Goal: Task Accomplishment & Management: Use online tool/utility

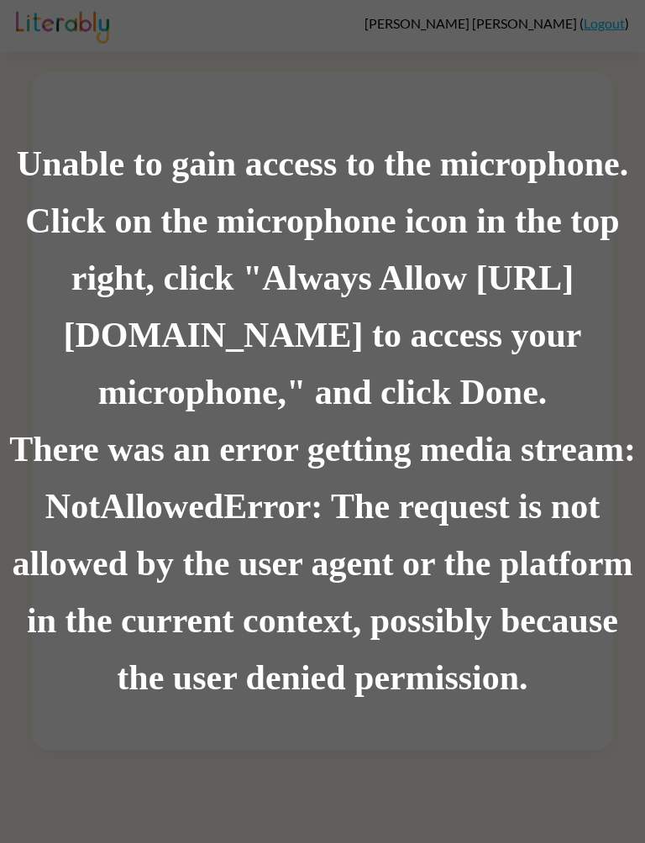
click at [598, 178] on div "Unable to gain access to the microphone." at bounding box center [322, 164] width 645 height 57
click at [598, 177] on div "Unable to gain access to the microphone." at bounding box center [322, 164] width 645 height 57
click at [571, 187] on div "Unable to gain access to the microphone." at bounding box center [322, 164] width 645 height 57
click at [571, 186] on div "Unable to gain access to the microphone." at bounding box center [322, 164] width 645 height 57
click at [560, 193] on div "Unable to gain access to the microphone." at bounding box center [322, 164] width 645 height 57
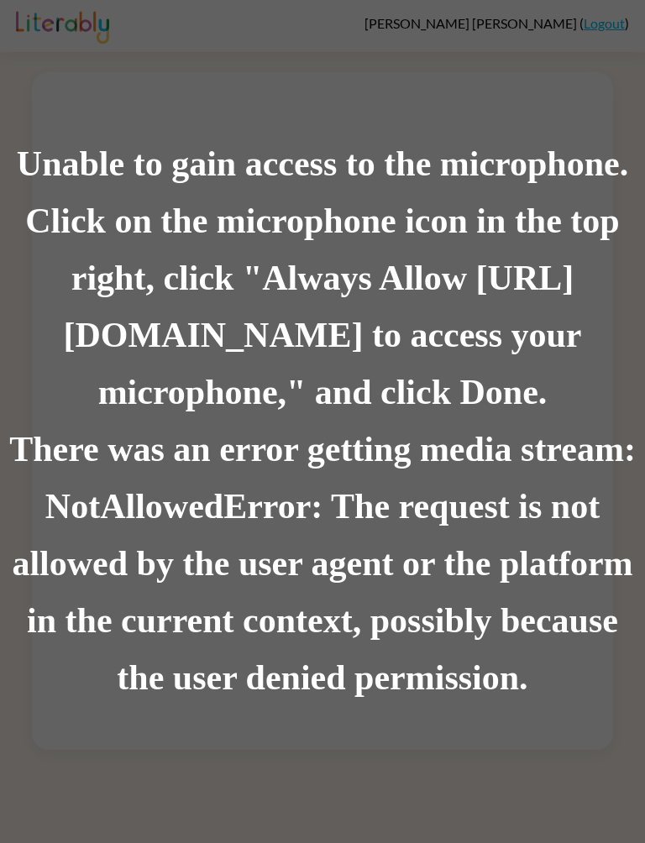
click at [560, 193] on div "Unable to gain access to the microphone." at bounding box center [322, 164] width 645 height 57
click at [535, 165] on div "Unable to gain access to the microphone." at bounding box center [322, 164] width 645 height 57
click at [534, 165] on div "Unable to gain access to the microphone." at bounding box center [322, 164] width 645 height 57
click at [466, 623] on div "There was an error getting media stream: NotAllowedError: The request is not al…" at bounding box center [322, 563] width 645 height 285
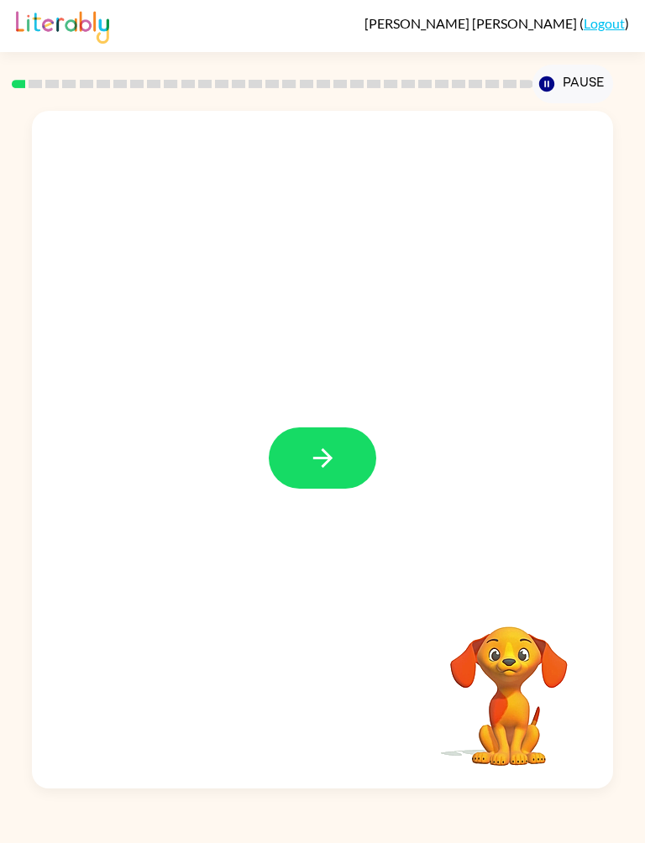
click at [354, 452] on button "button" at bounding box center [322, 457] width 107 height 61
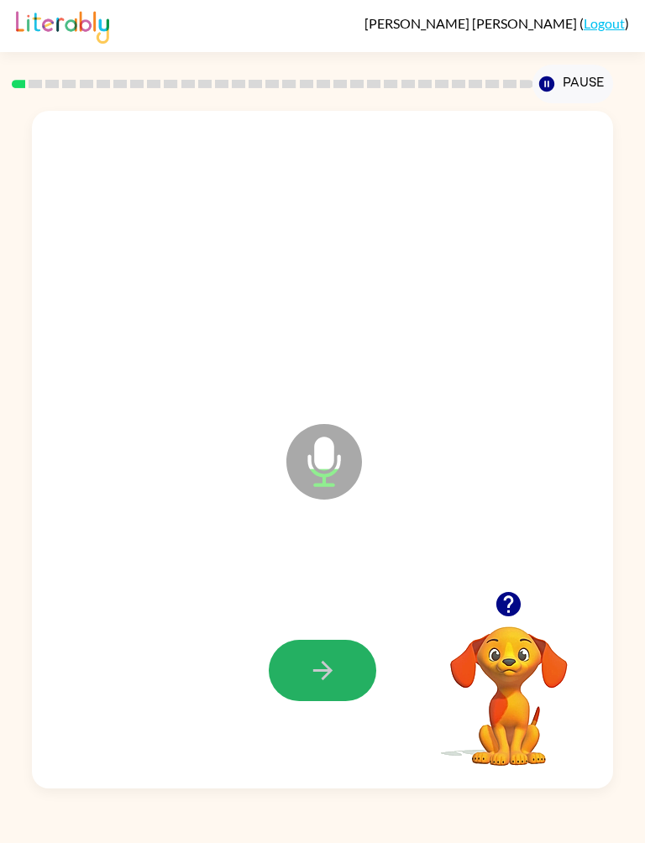
click at [352, 675] on button "button" at bounding box center [322, 670] width 107 height 61
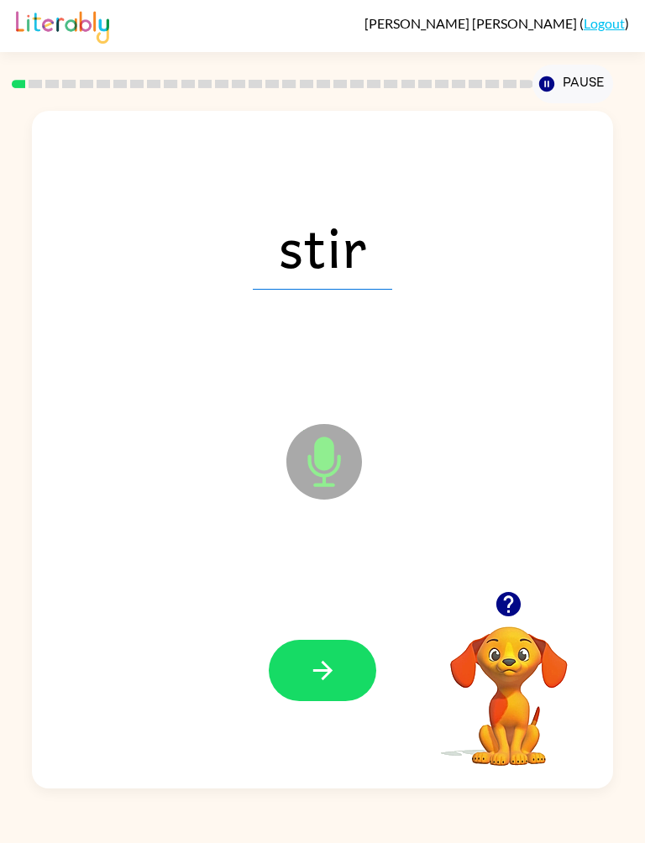
click at [337, 666] on icon "button" at bounding box center [322, 670] width 29 height 29
click at [346, 666] on button "button" at bounding box center [322, 670] width 107 height 61
click at [363, 665] on button "button" at bounding box center [322, 670] width 107 height 61
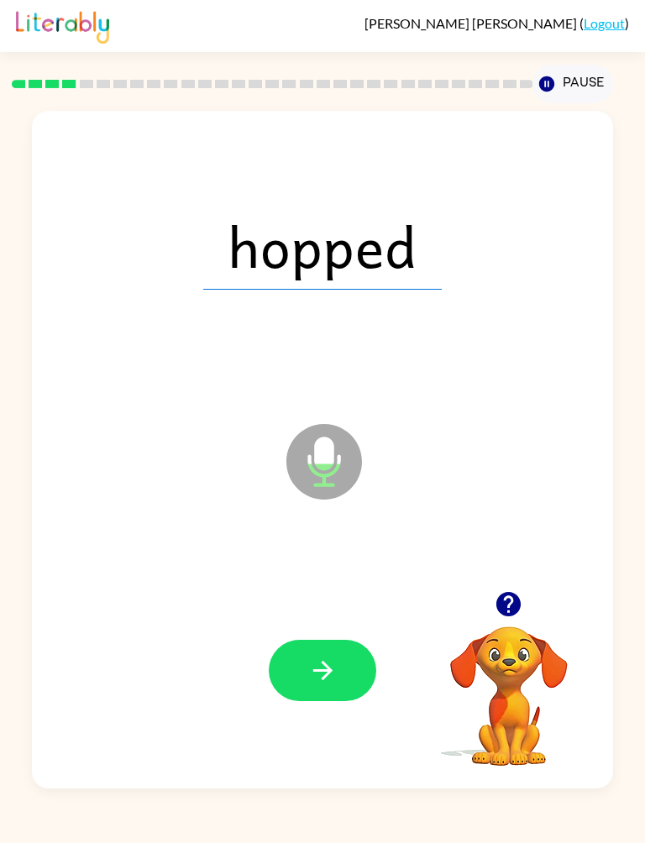
click at [351, 690] on button "button" at bounding box center [322, 670] width 107 height 61
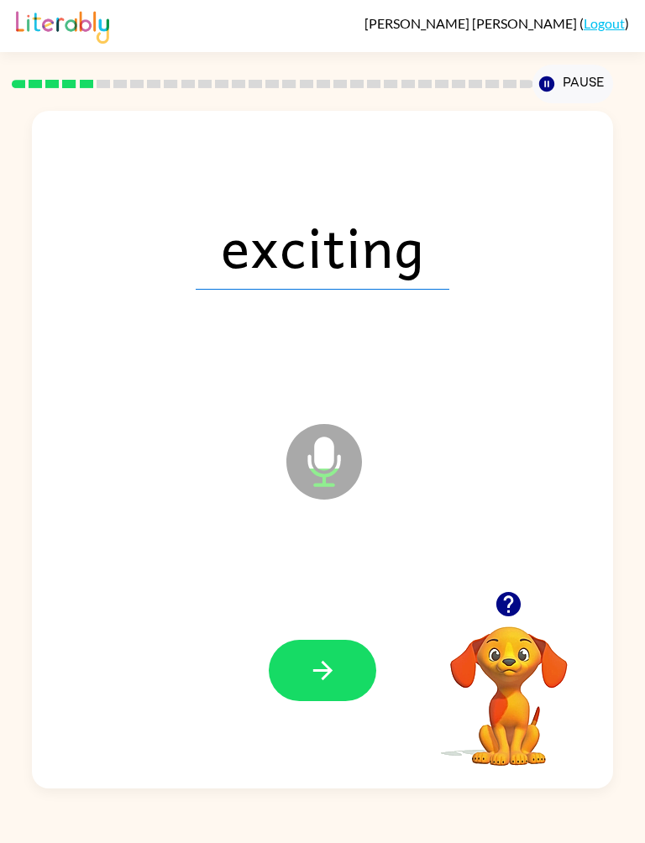
click at [366, 652] on button "button" at bounding box center [322, 670] width 107 height 61
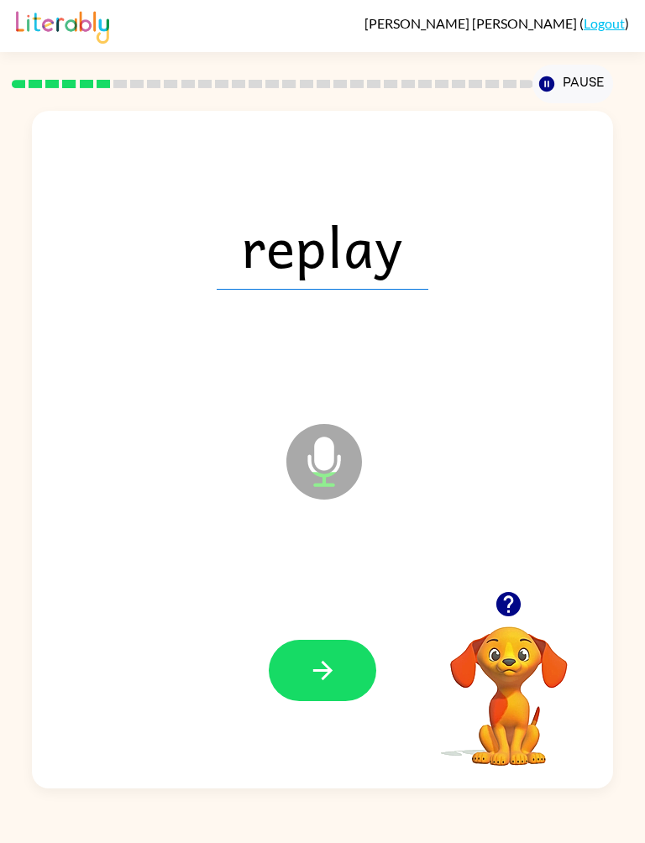
click at [374, 661] on button "button" at bounding box center [322, 670] width 107 height 61
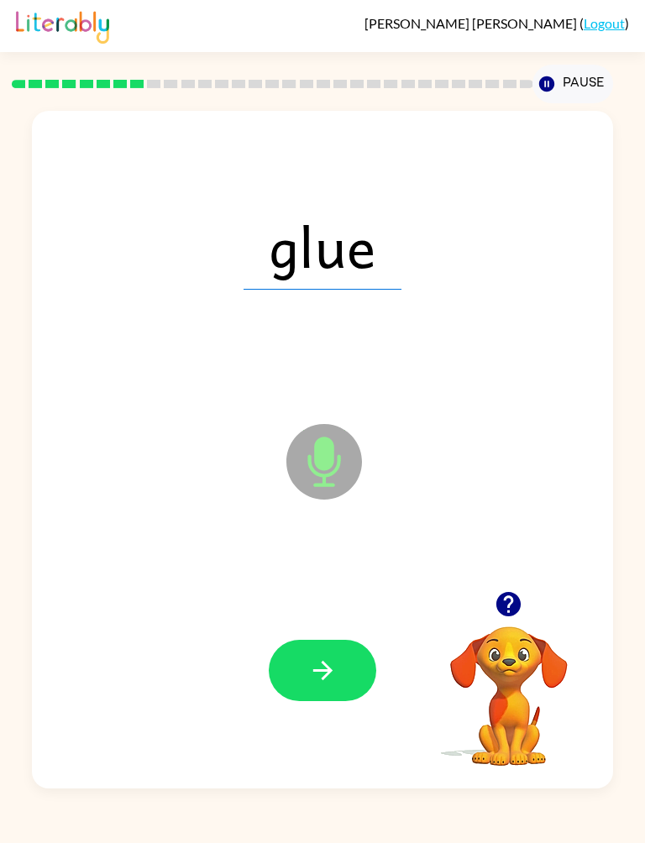
click at [303, 699] on button "button" at bounding box center [322, 670] width 107 height 61
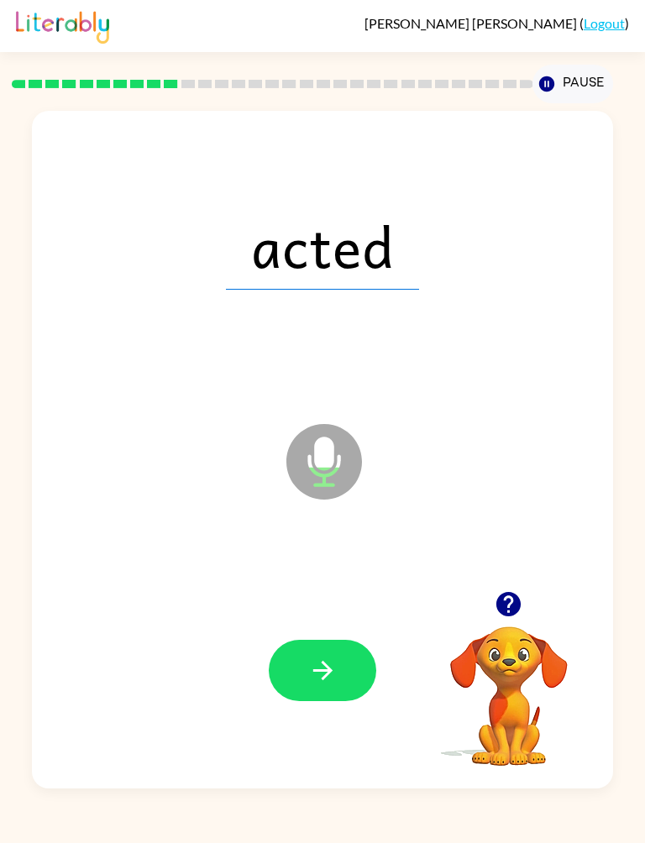
click at [342, 666] on button "button" at bounding box center [322, 670] width 107 height 61
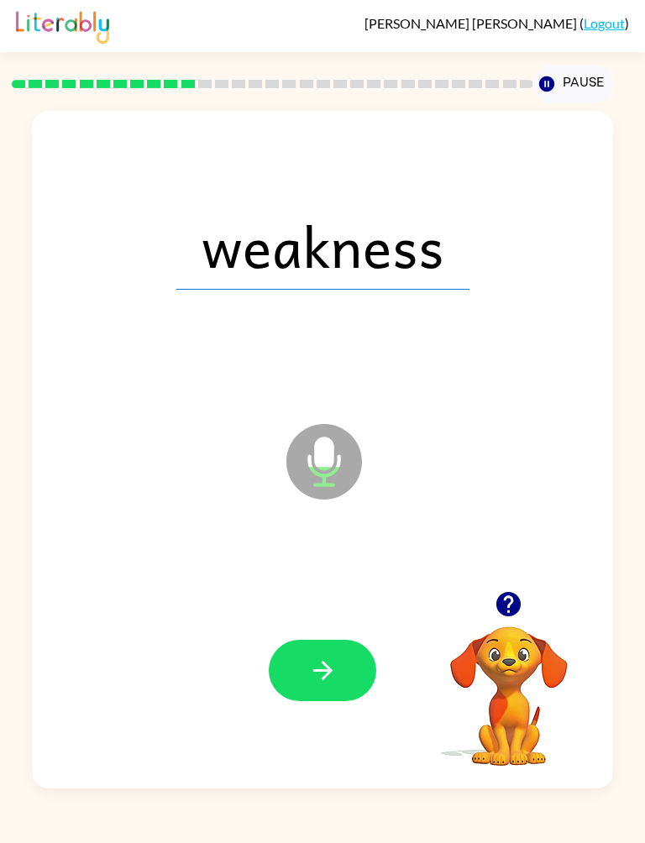
click at [355, 668] on button "button" at bounding box center [322, 670] width 107 height 61
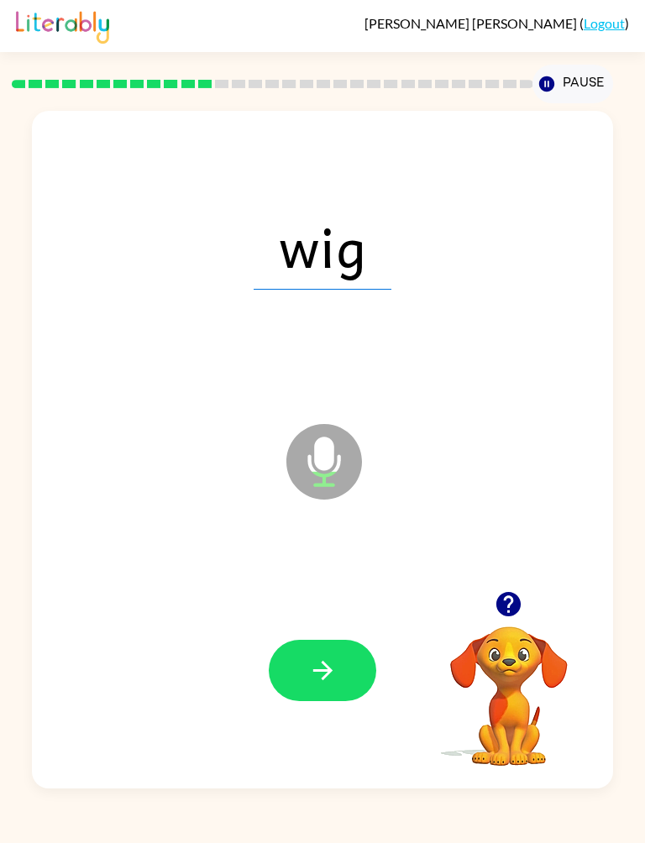
click at [363, 661] on button "button" at bounding box center [322, 670] width 107 height 61
click at [340, 681] on button "button" at bounding box center [322, 670] width 107 height 61
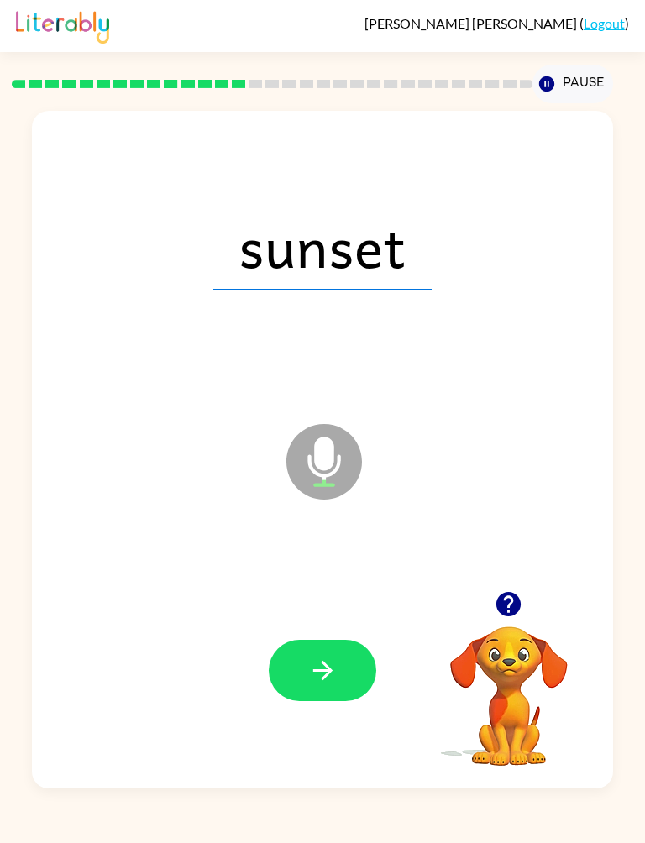
click at [358, 676] on button "button" at bounding box center [322, 670] width 107 height 61
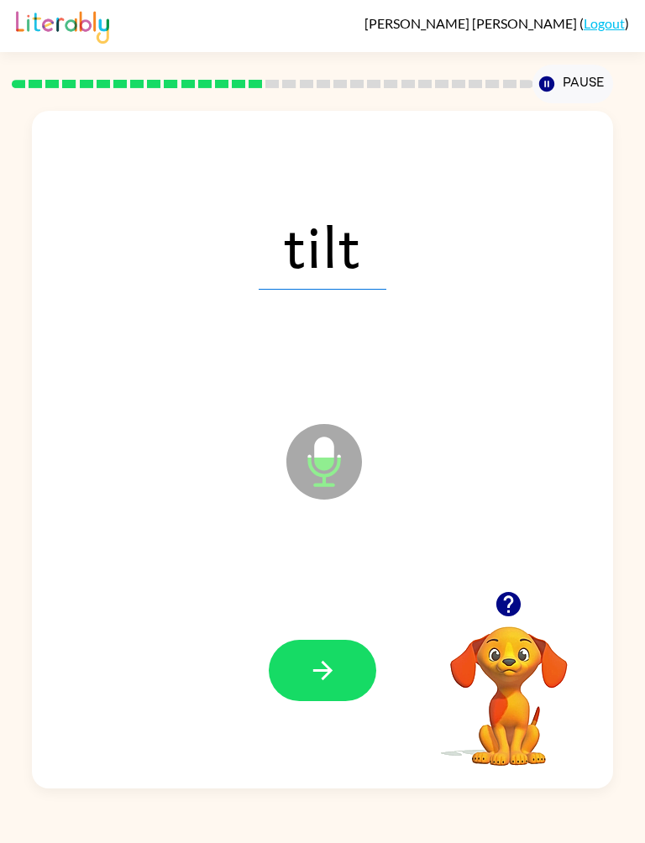
click at [345, 687] on button "button" at bounding box center [322, 670] width 107 height 61
click at [349, 658] on button "button" at bounding box center [322, 670] width 107 height 61
click at [366, 655] on button "button" at bounding box center [322, 670] width 107 height 61
click at [361, 634] on div at bounding box center [322, 669] width 546 height 203
click at [347, 666] on button "button" at bounding box center [322, 670] width 107 height 61
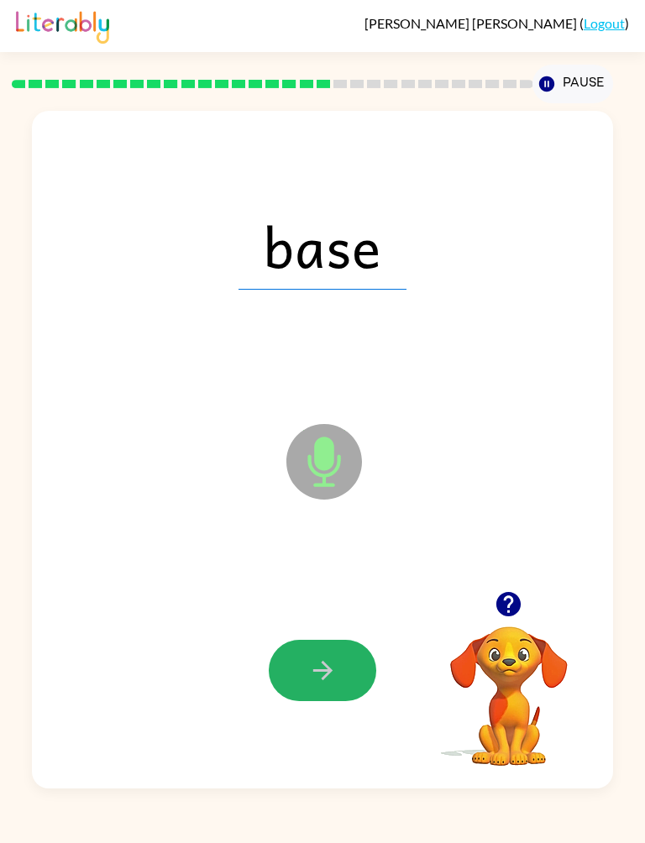
click at [330, 661] on icon "button" at bounding box center [322, 670] width 29 height 29
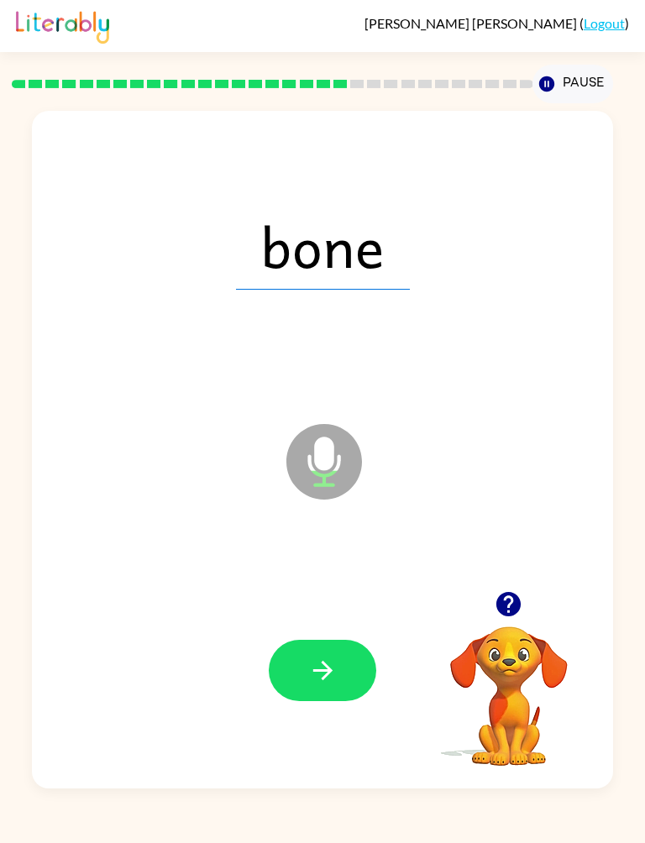
click at [352, 697] on button "button" at bounding box center [322, 670] width 107 height 61
click at [368, 711] on div at bounding box center [322, 669] width 546 height 203
click at [345, 683] on button "button" at bounding box center [322, 670] width 107 height 61
click at [371, 665] on button "button" at bounding box center [322, 670] width 107 height 61
click at [350, 656] on button "button" at bounding box center [322, 670] width 107 height 61
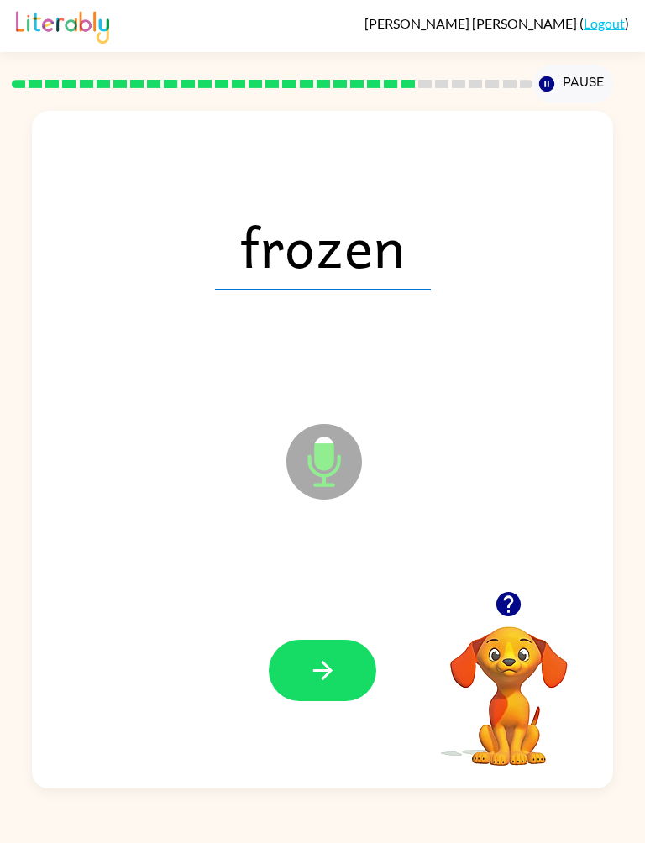
click at [341, 689] on button "button" at bounding box center [322, 670] width 107 height 61
click at [352, 661] on button "button" at bounding box center [322, 670] width 107 height 61
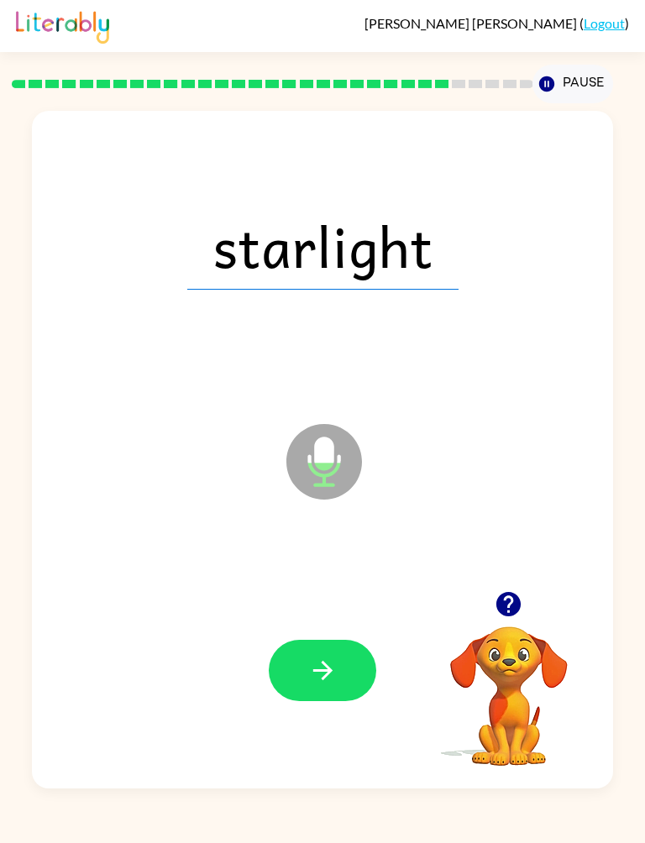
click at [381, 661] on div at bounding box center [322, 669] width 546 height 203
click at [371, 687] on button "button" at bounding box center [322, 670] width 107 height 61
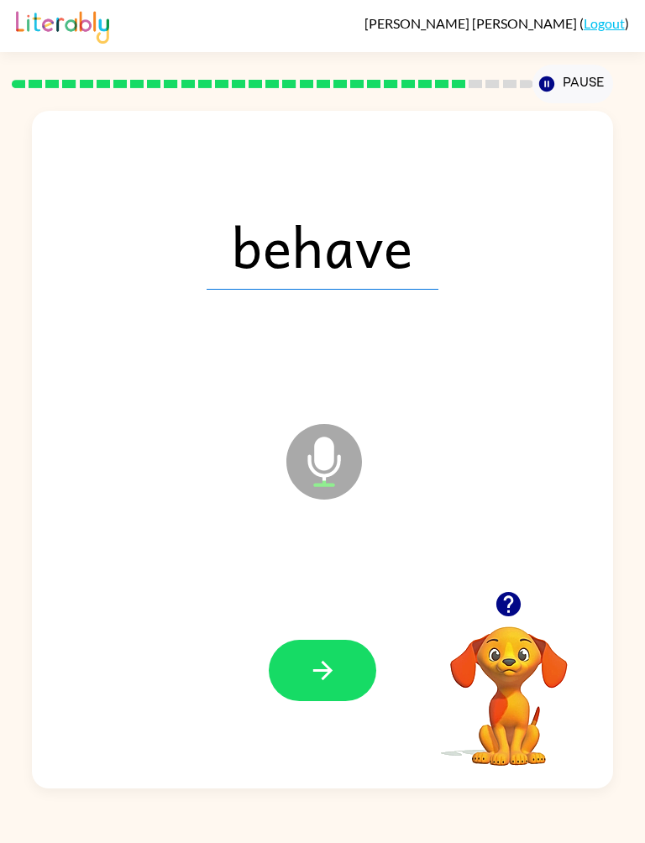
click at [342, 696] on button "button" at bounding box center [322, 670] width 107 height 61
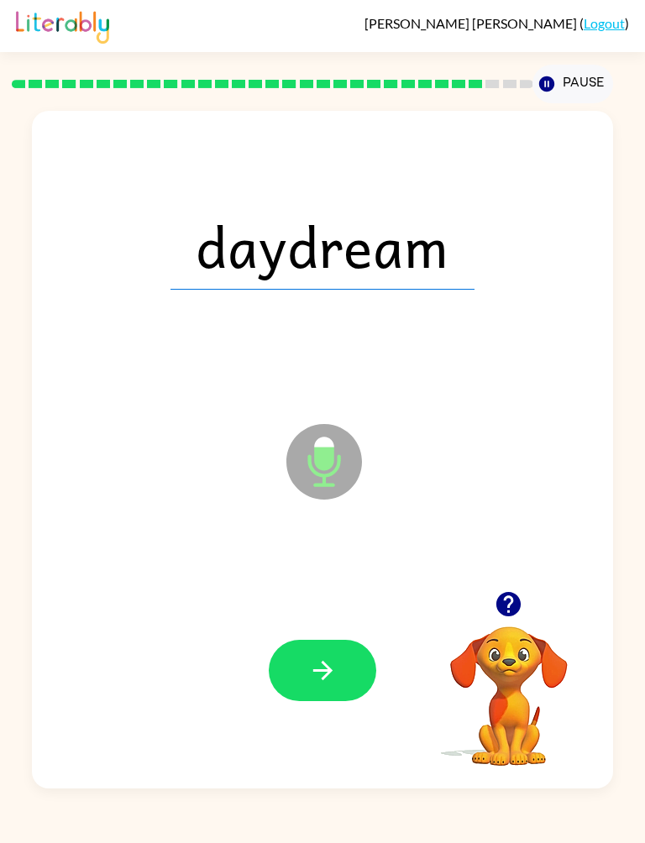
click at [336, 671] on icon "button" at bounding box center [322, 670] width 29 height 29
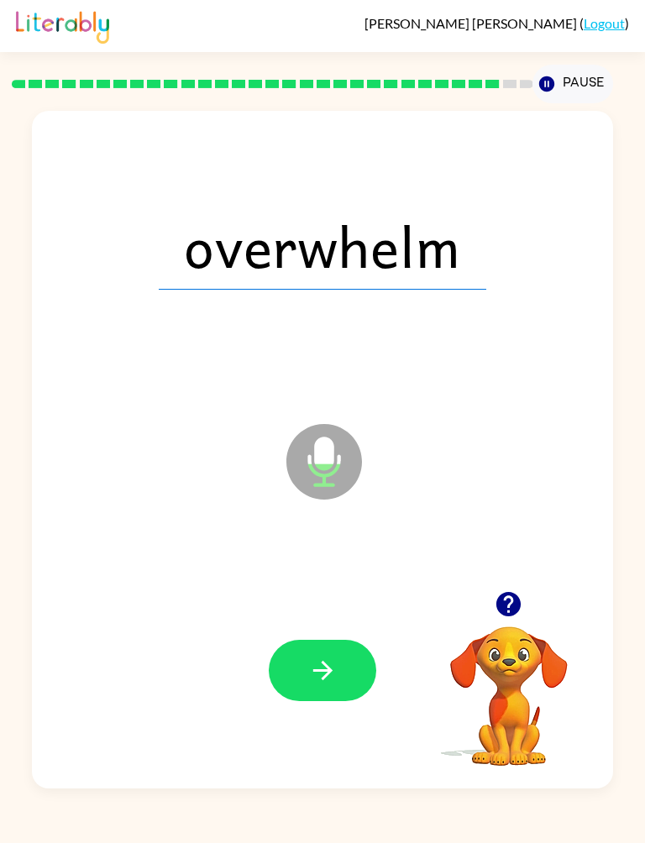
click at [349, 675] on button "button" at bounding box center [322, 670] width 107 height 61
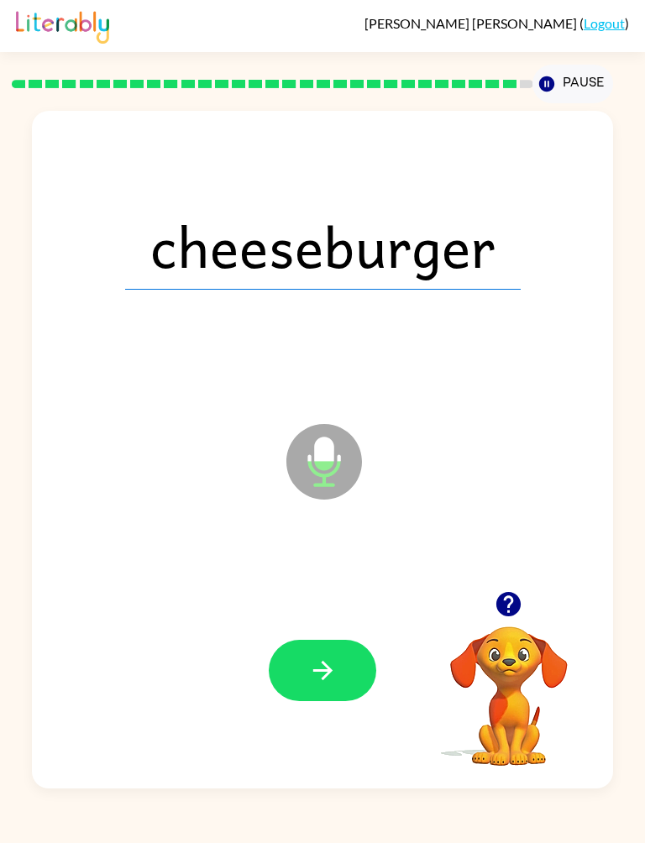
click at [331, 688] on button "button" at bounding box center [322, 670] width 107 height 61
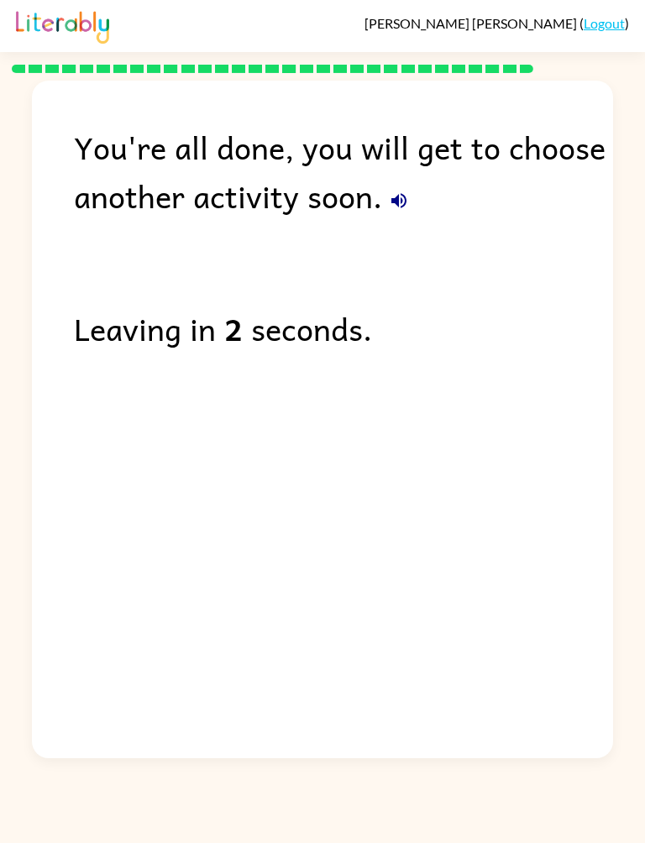
click at [400, 201] on icon "button" at bounding box center [398, 200] width 15 height 15
